Goal: Task Accomplishment & Management: Complete application form

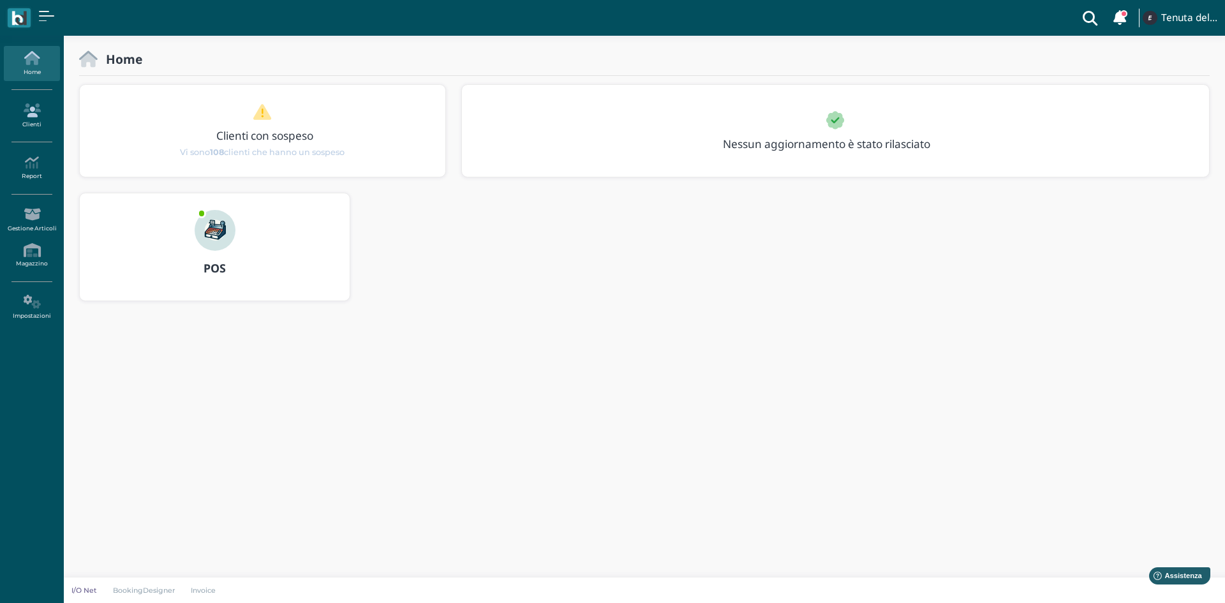
click at [38, 124] on link "Clienti" at bounding box center [32, 115] width 56 height 35
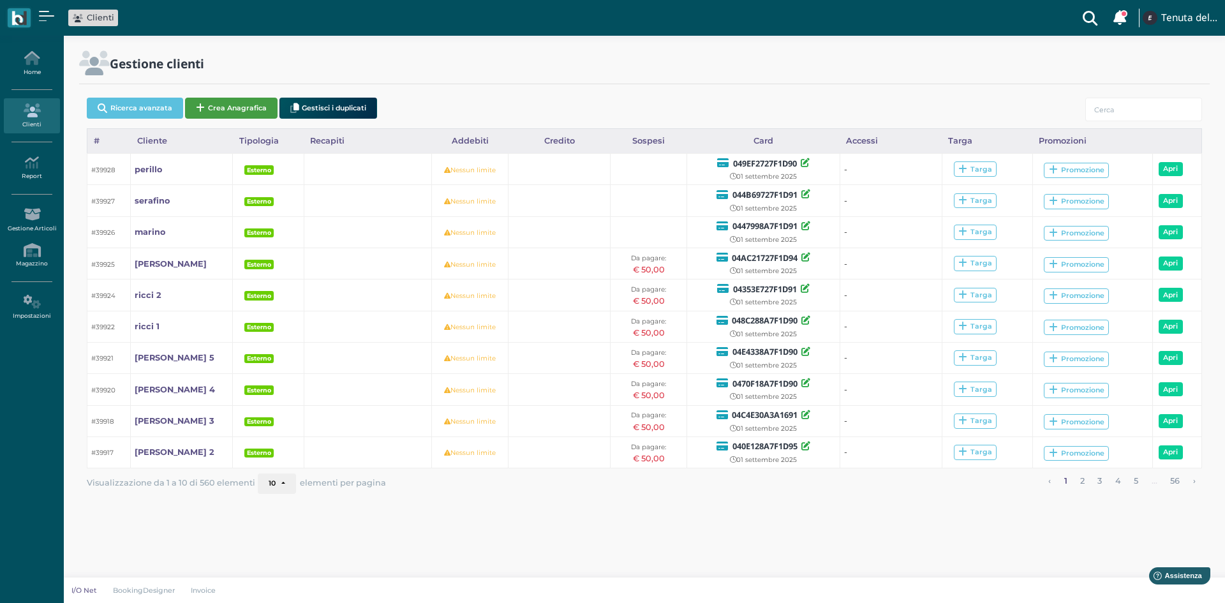
click at [244, 110] on button "Crea Anagrafica" at bounding box center [231, 108] width 93 height 21
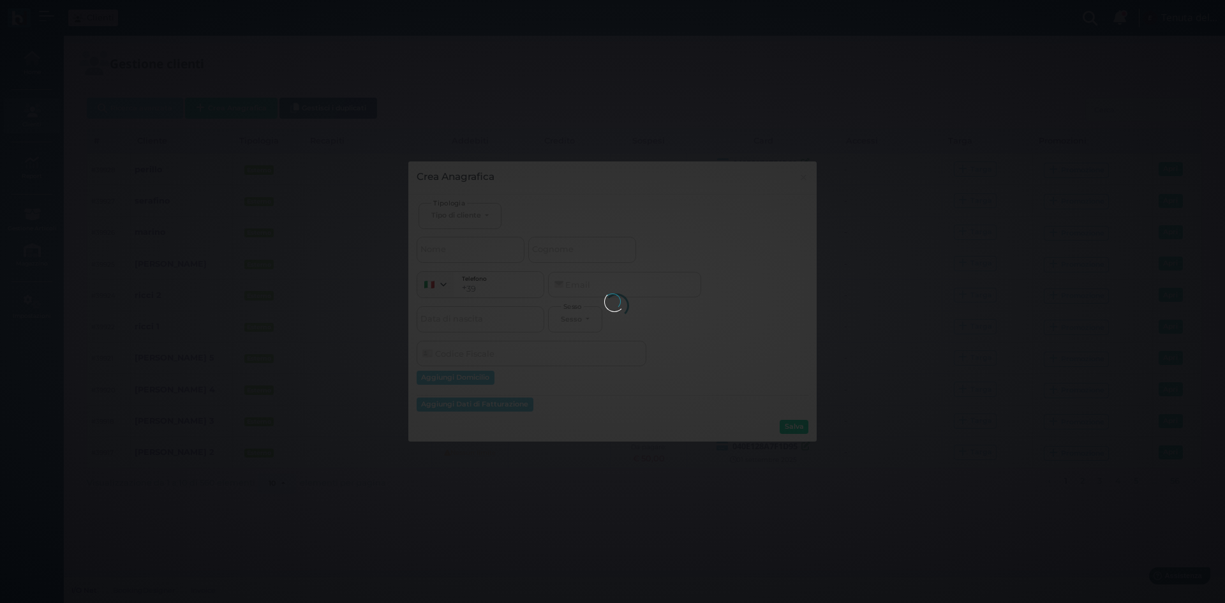
select select
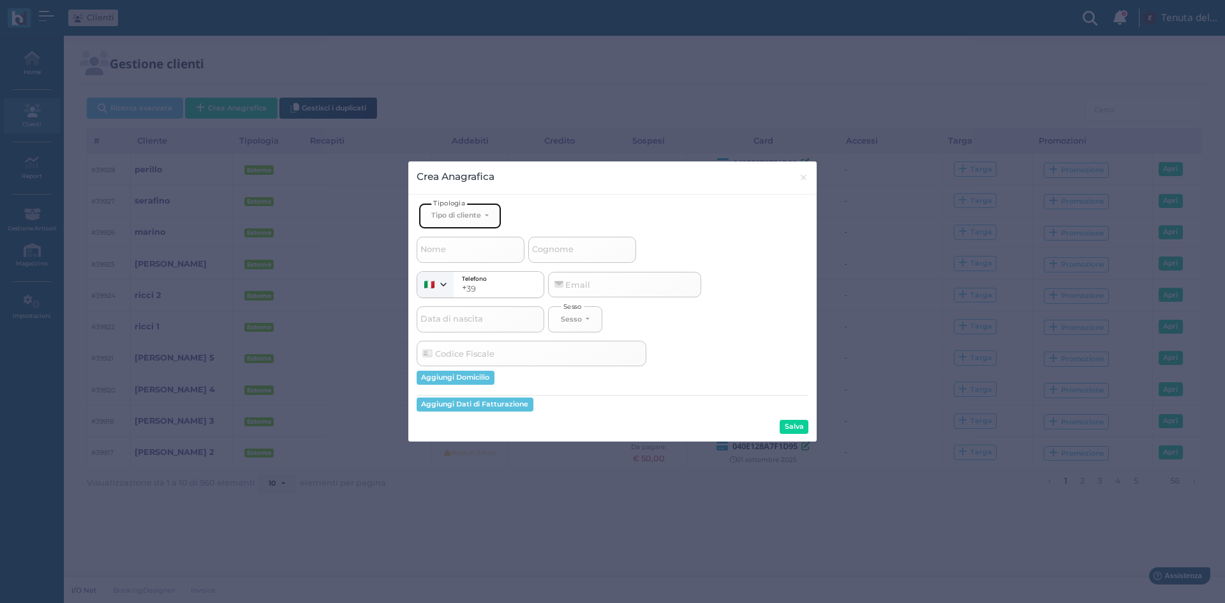
drag, startPoint x: 470, startPoint y: 209, endPoint x: 470, endPoint y: 240, distance: 30.6
click at [470, 209] on button "Tipo di cliente" at bounding box center [460, 216] width 83 height 26
drag, startPoint x: 459, startPoint y: 256, endPoint x: 478, endPoint y: 253, distance: 19.4
click at [466, 255] on link "Esterno" at bounding box center [481, 258] width 124 height 15
select select "[object Object]"
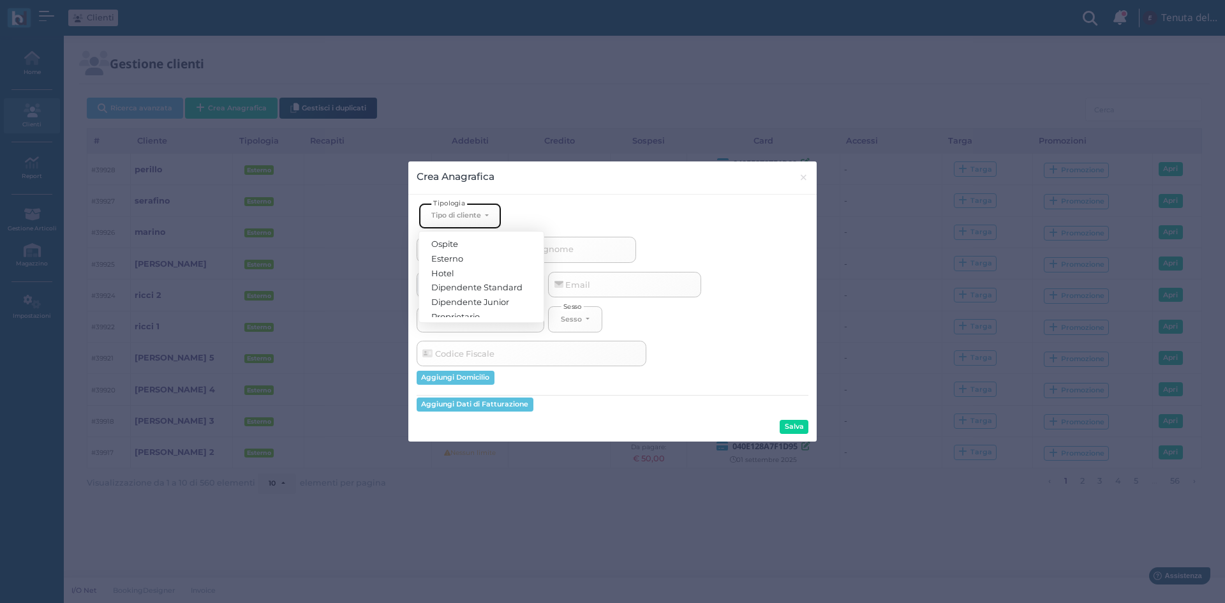
select select
click at [572, 251] on span "Cognome" at bounding box center [552, 250] width 45 height 16
click at [572, 251] on input "Cognome" at bounding box center [582, 250] width 108 height 26
type input "n"
select select
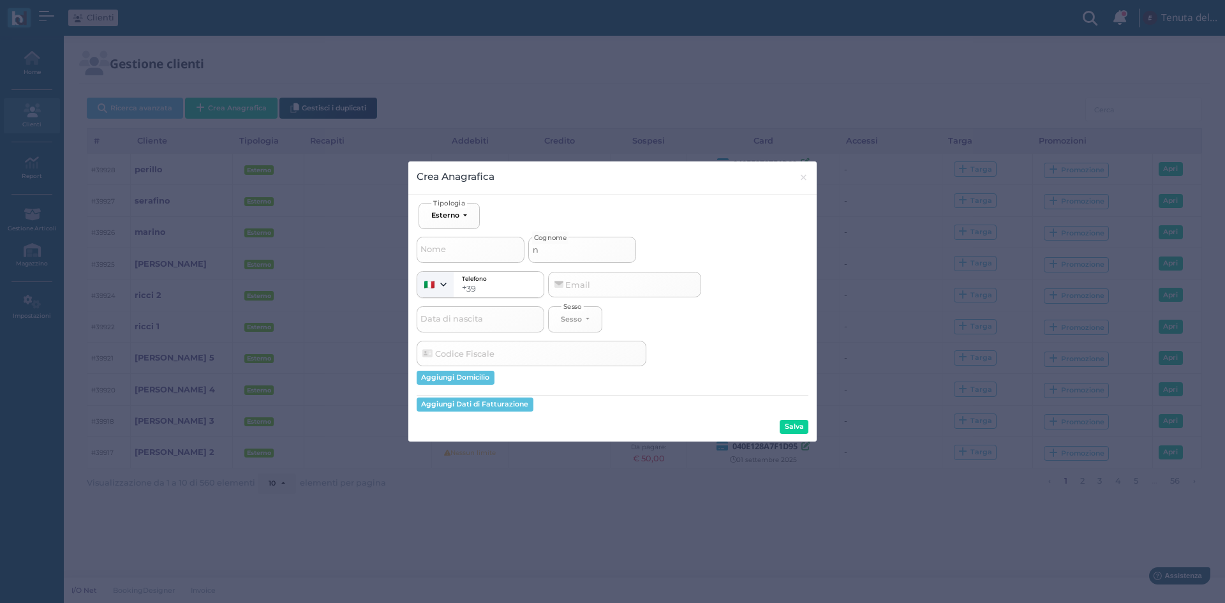
type input "na"
select select
type input "nar"
select select
type input "nard"
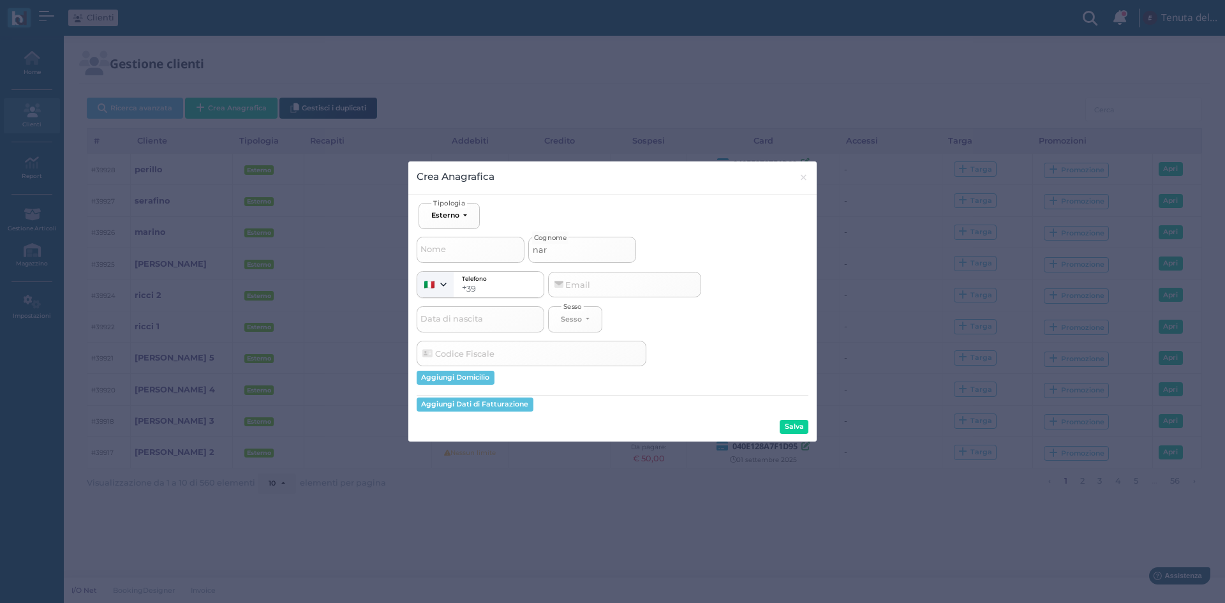
select select
type input "[PERSON_NAME]"
select select
type input "nardel"
select select
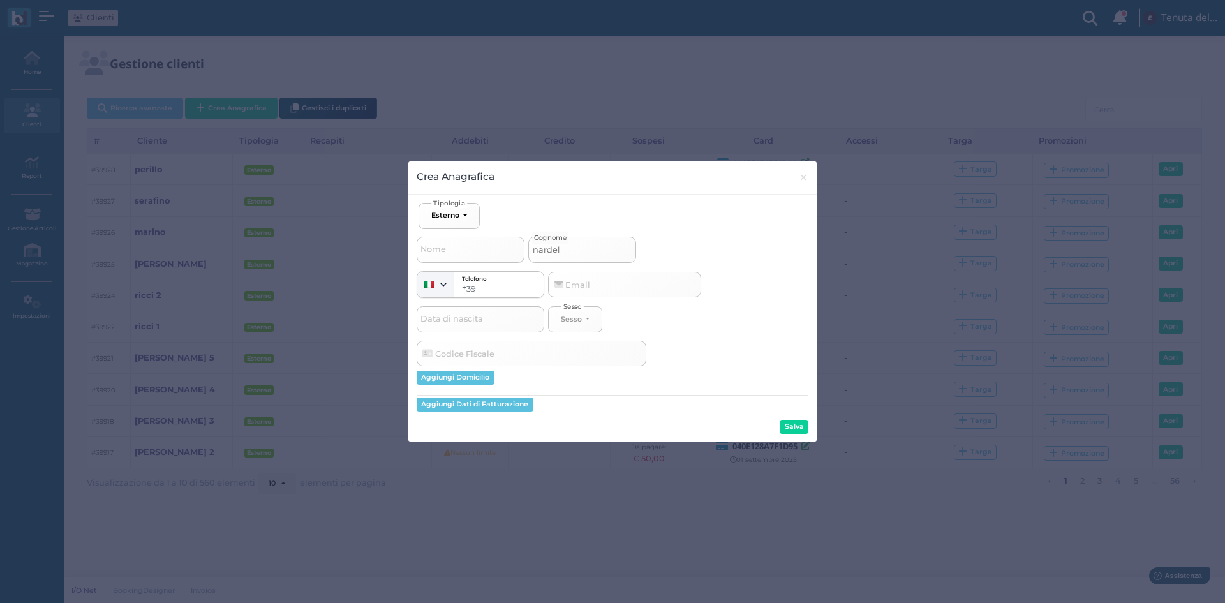
type input "nardell"
select select
type input "nardelli"
select select
type input "nardelli"
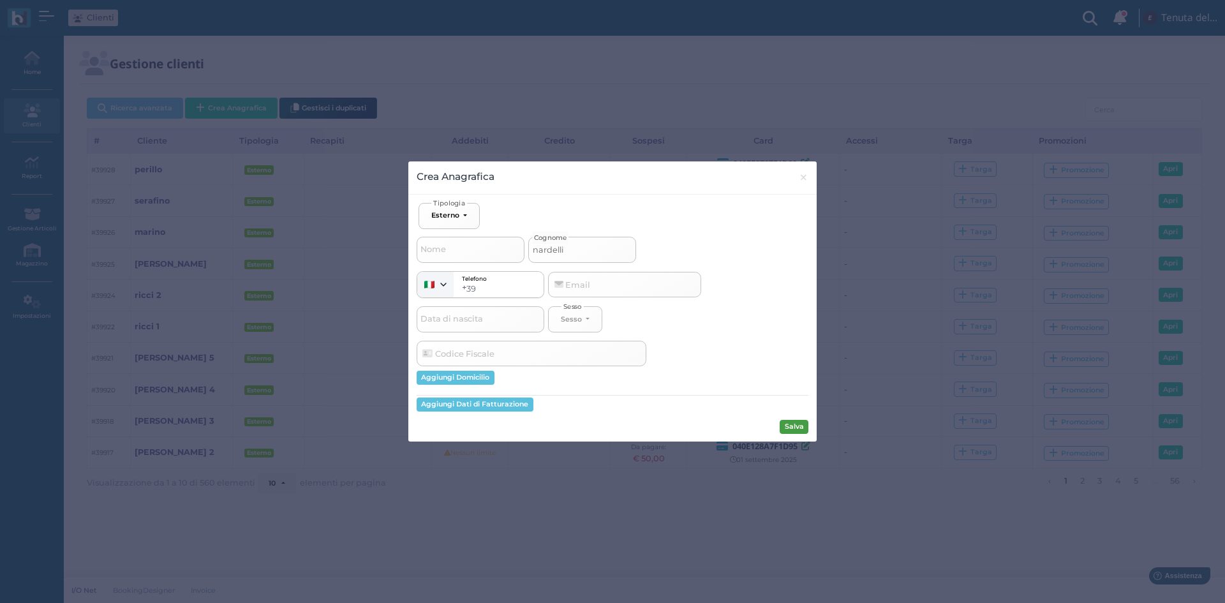
click at [793, 426] on button "Salva" at bounding box center [794, 427] width 29 height 14
